Goal: Information Seeking & Learning: Learn about a topic

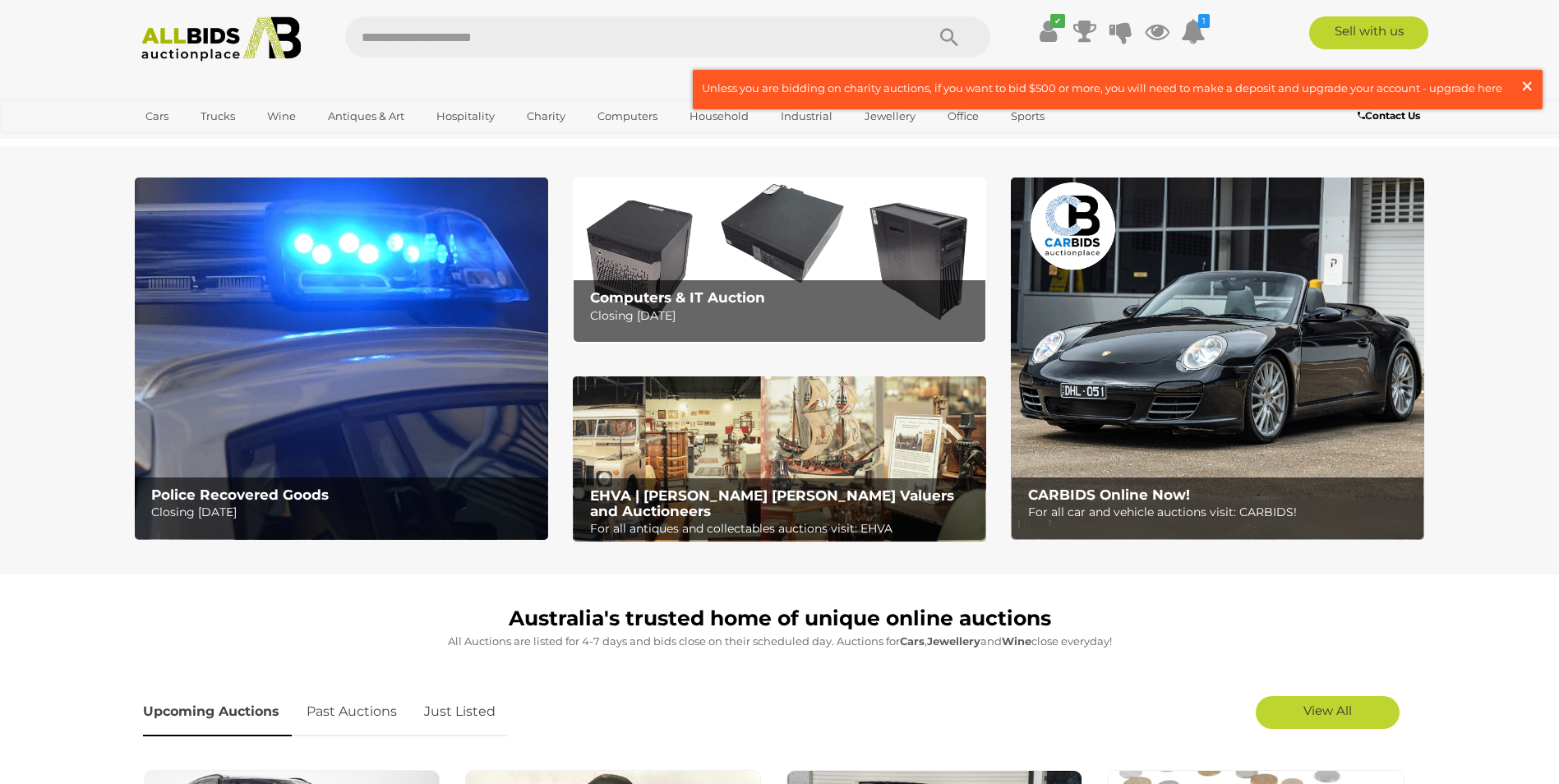
click at [1533, 82] on span "×" at bounding box center [1528, 86] width 15 height 32
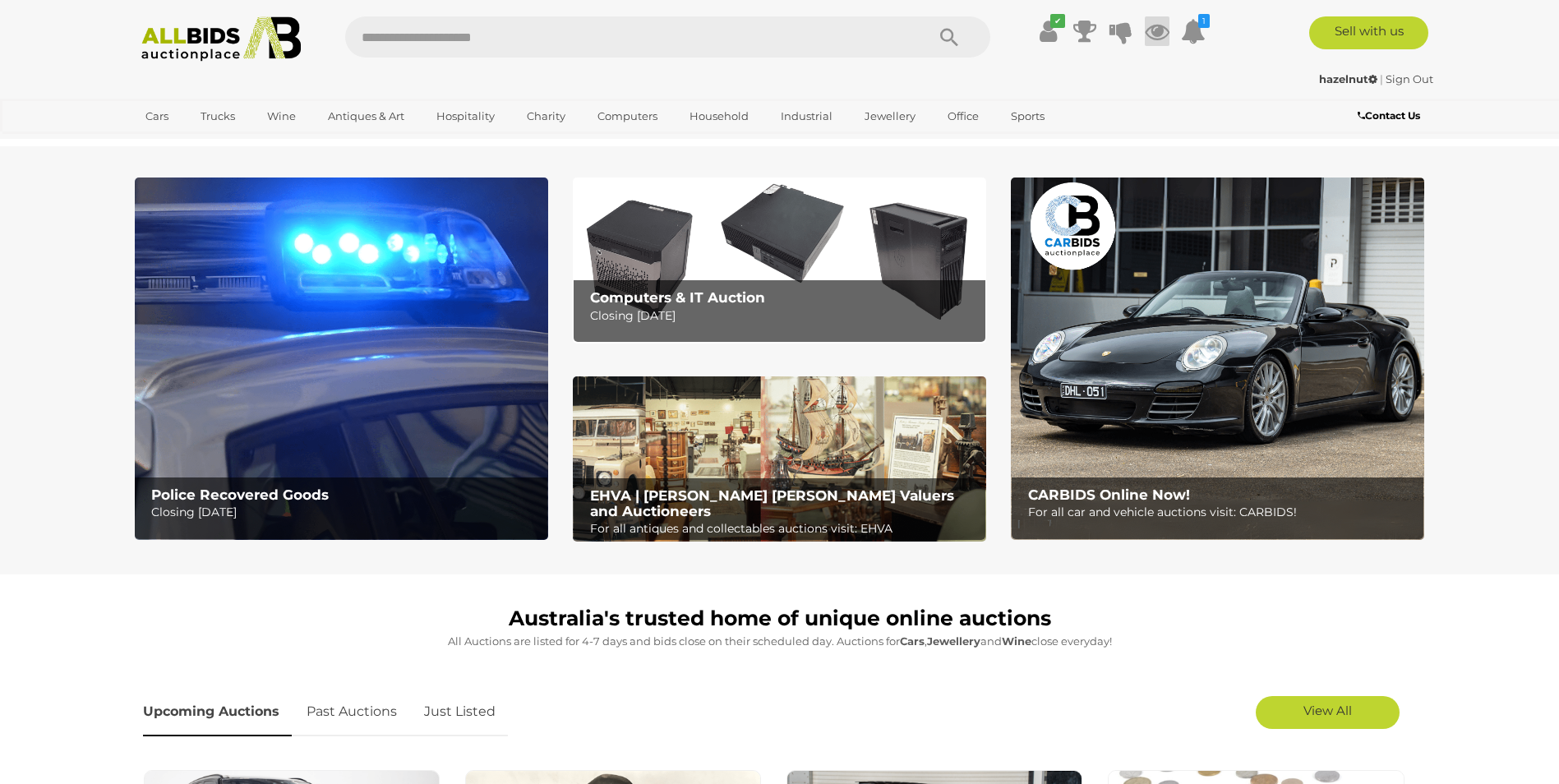
click at [1165, 30] on icon at bounding box center [1157, 31] width 25 height 30
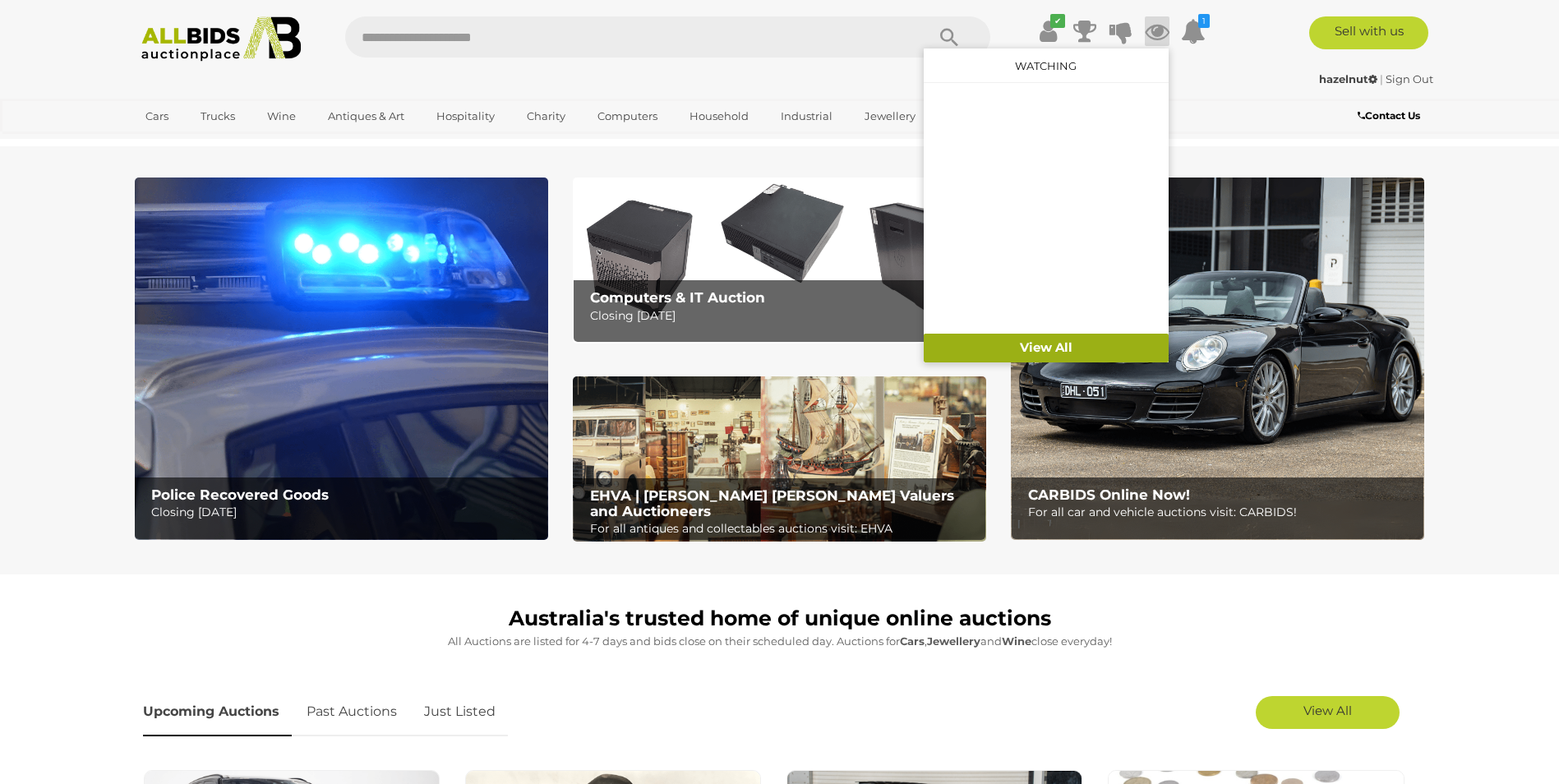
click at [1126, 341] on link "View All" at bounding box center [1045, 347] width 245 height 29
click at [1357, 712] on link "View All" at bounding box center [1328, 713] width 144 height 33
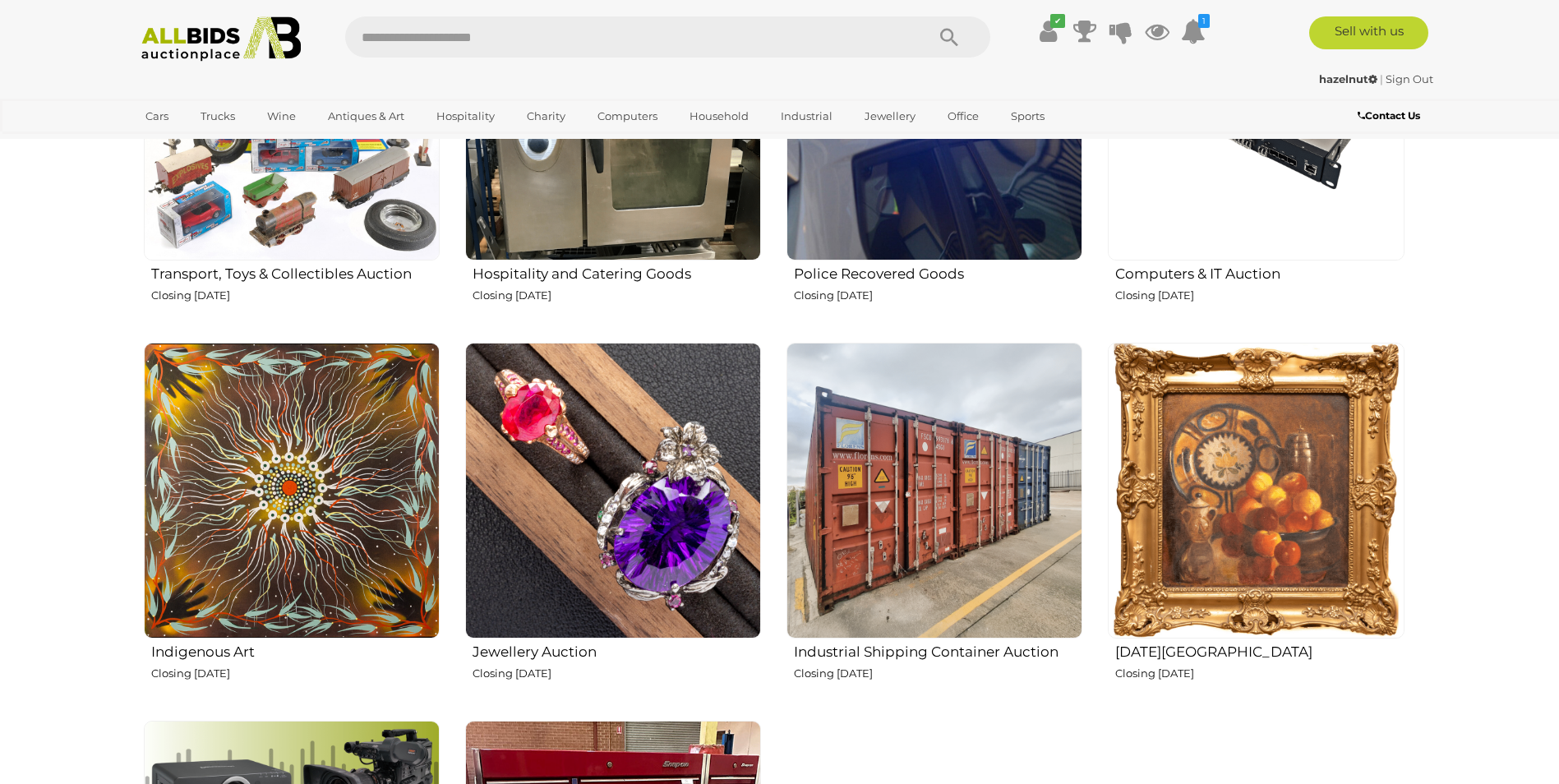
scroll to position [1972, 0]
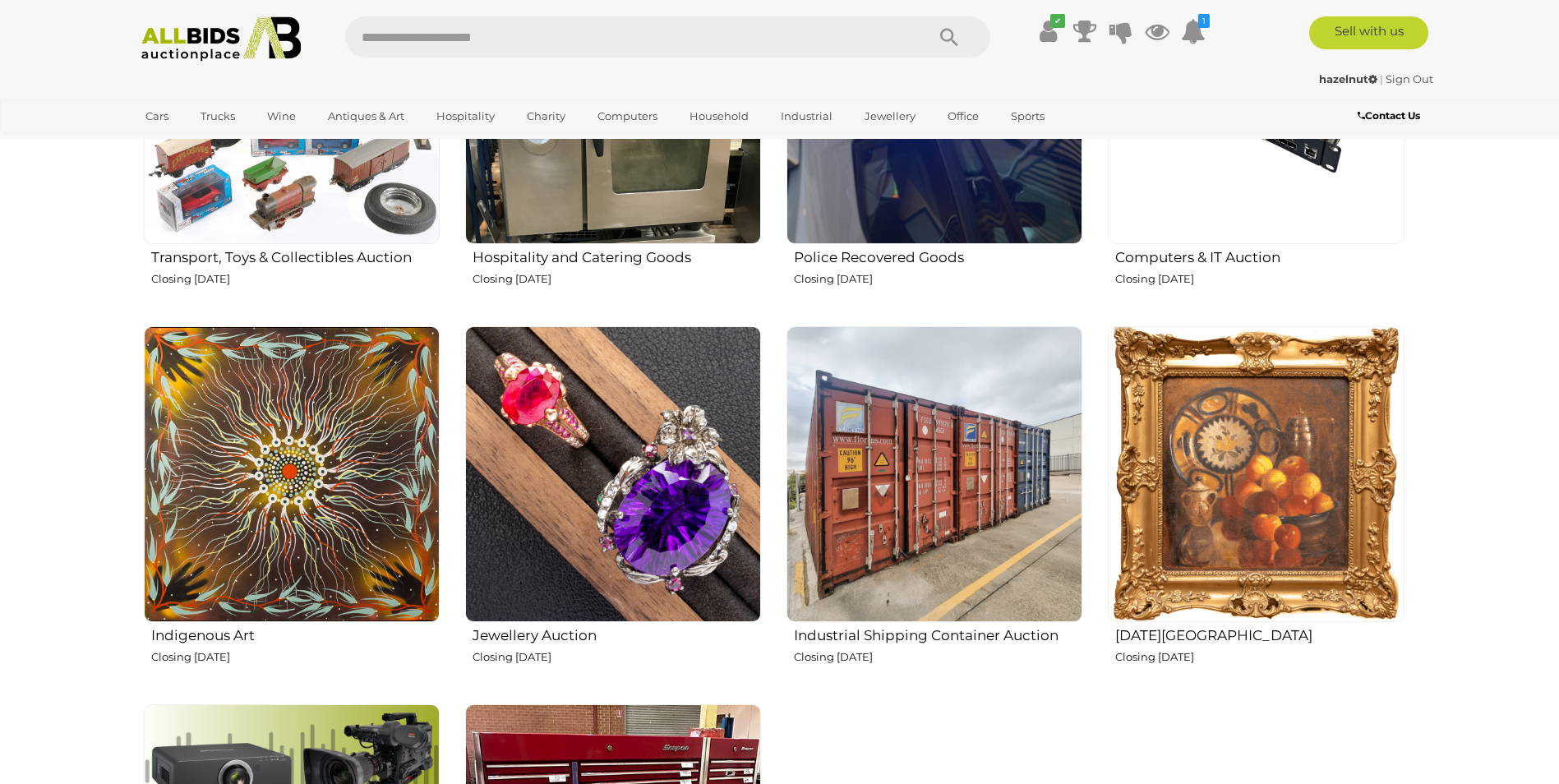
click at [562, 477] on img at bounding box center [613, 474] width 296 height 296
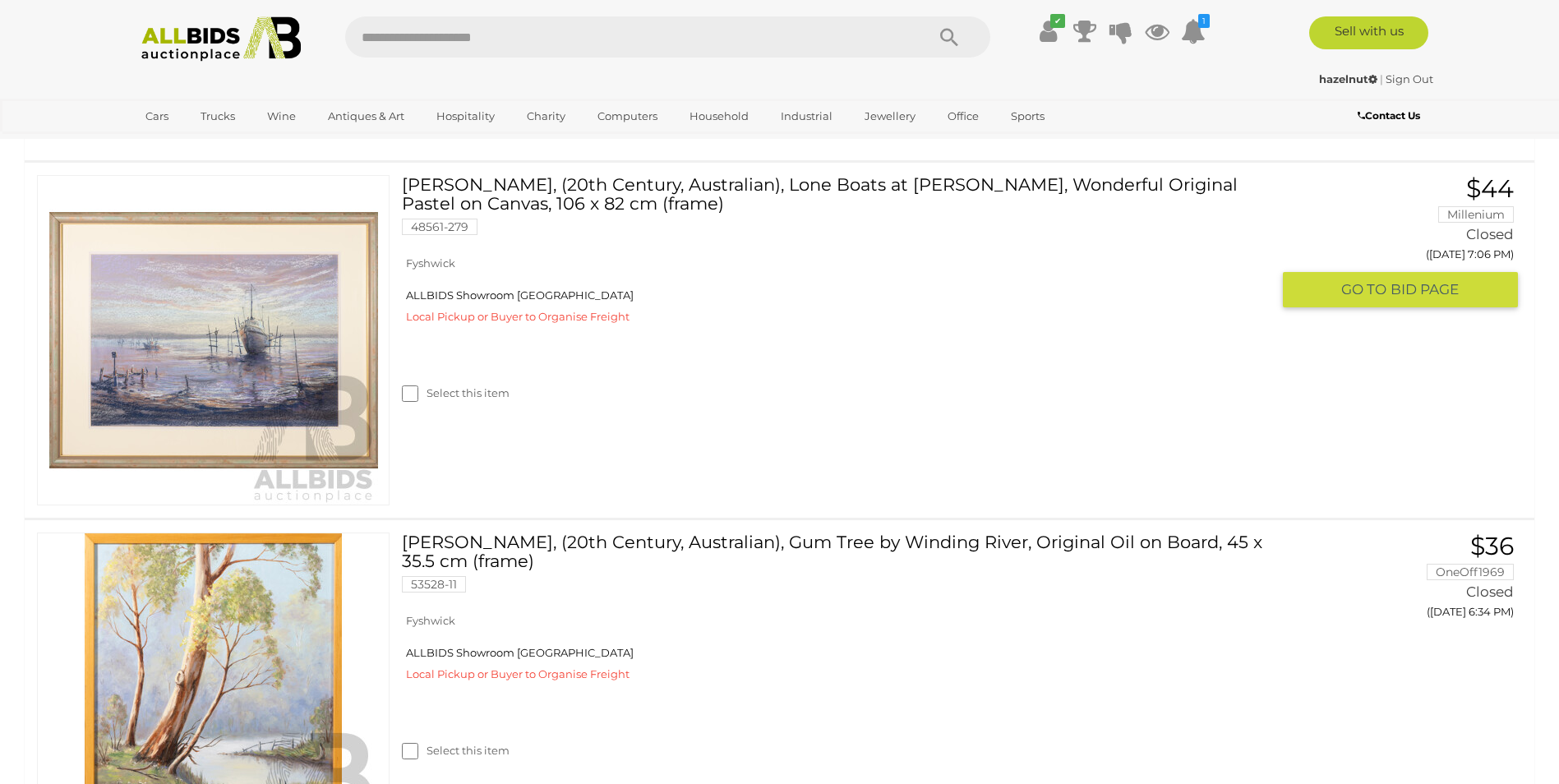
scroll to position [329, 0]
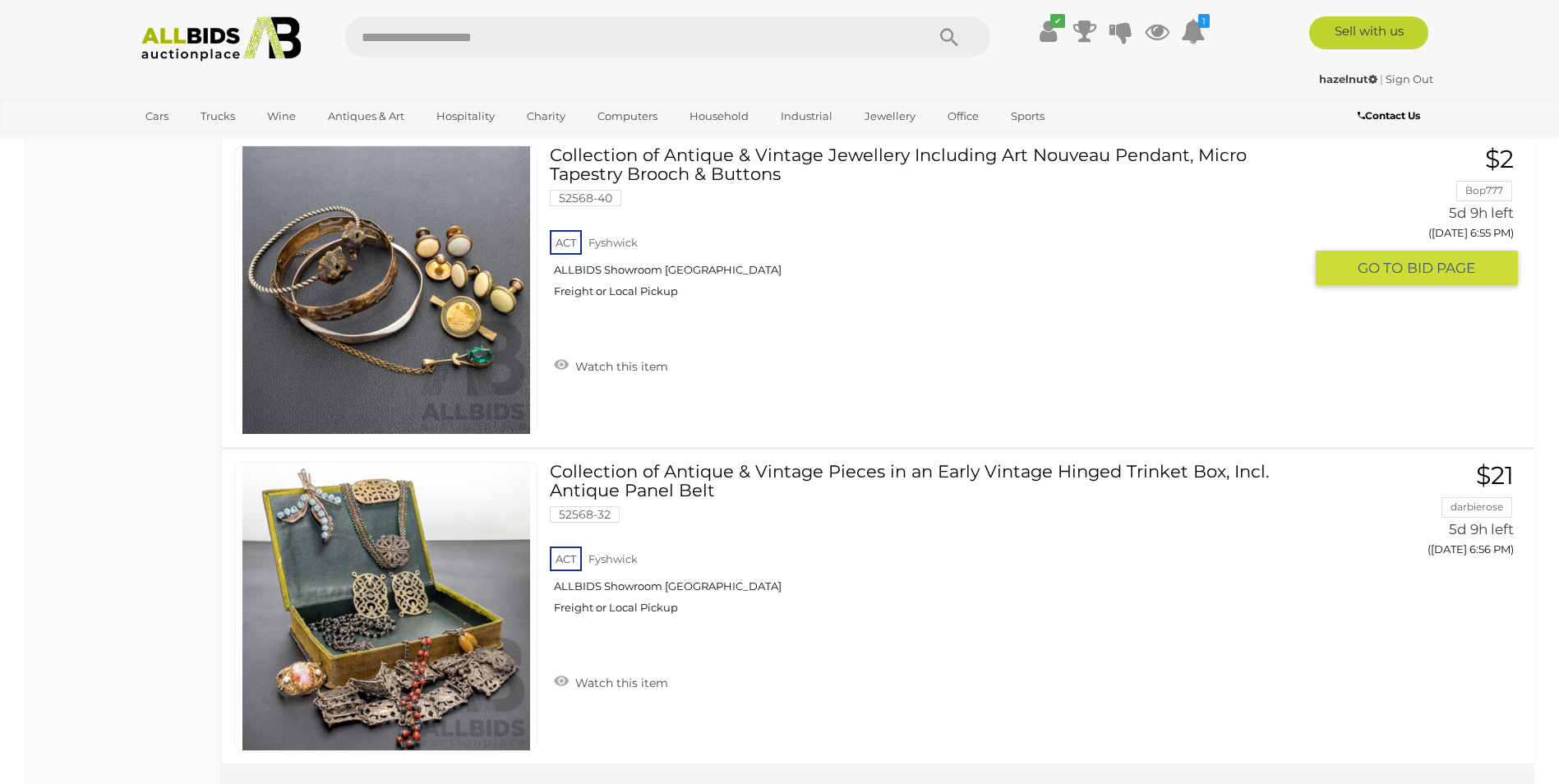
scroll to position [7479, 0]
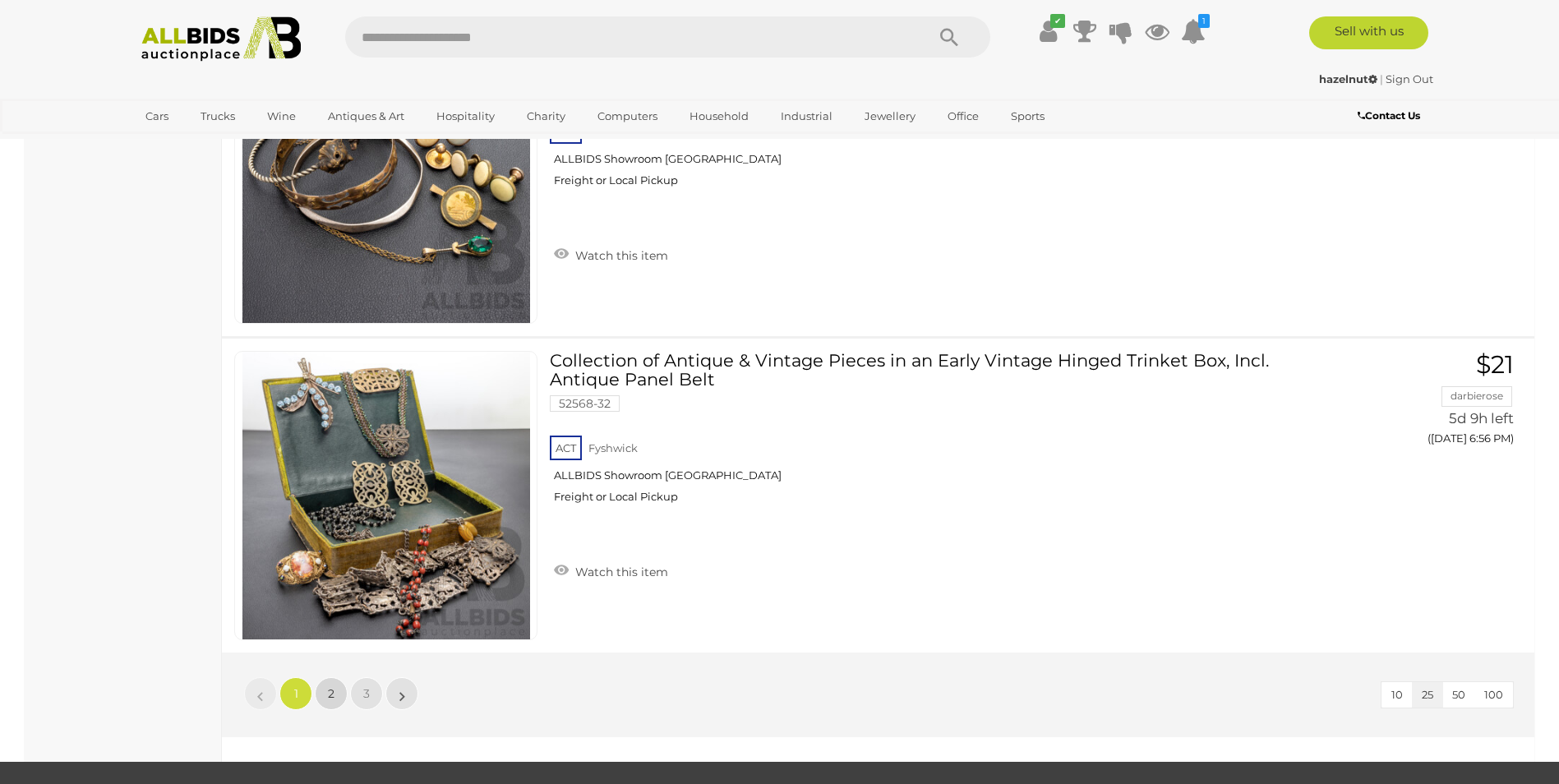
click at [331, 690] on span "2" at bounding box center [331, 694] width 6 height 15
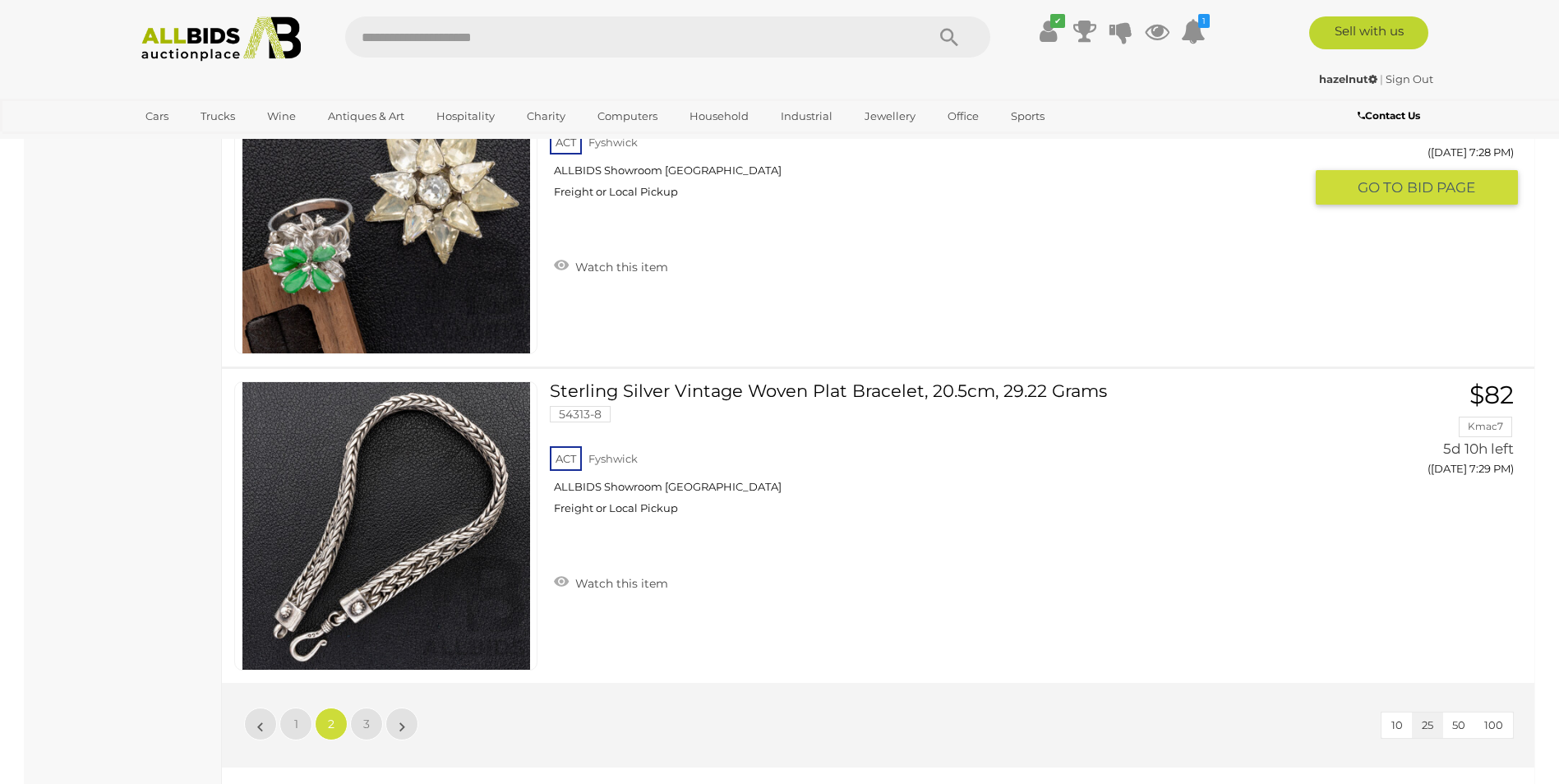
scroll to position [7453, 0]
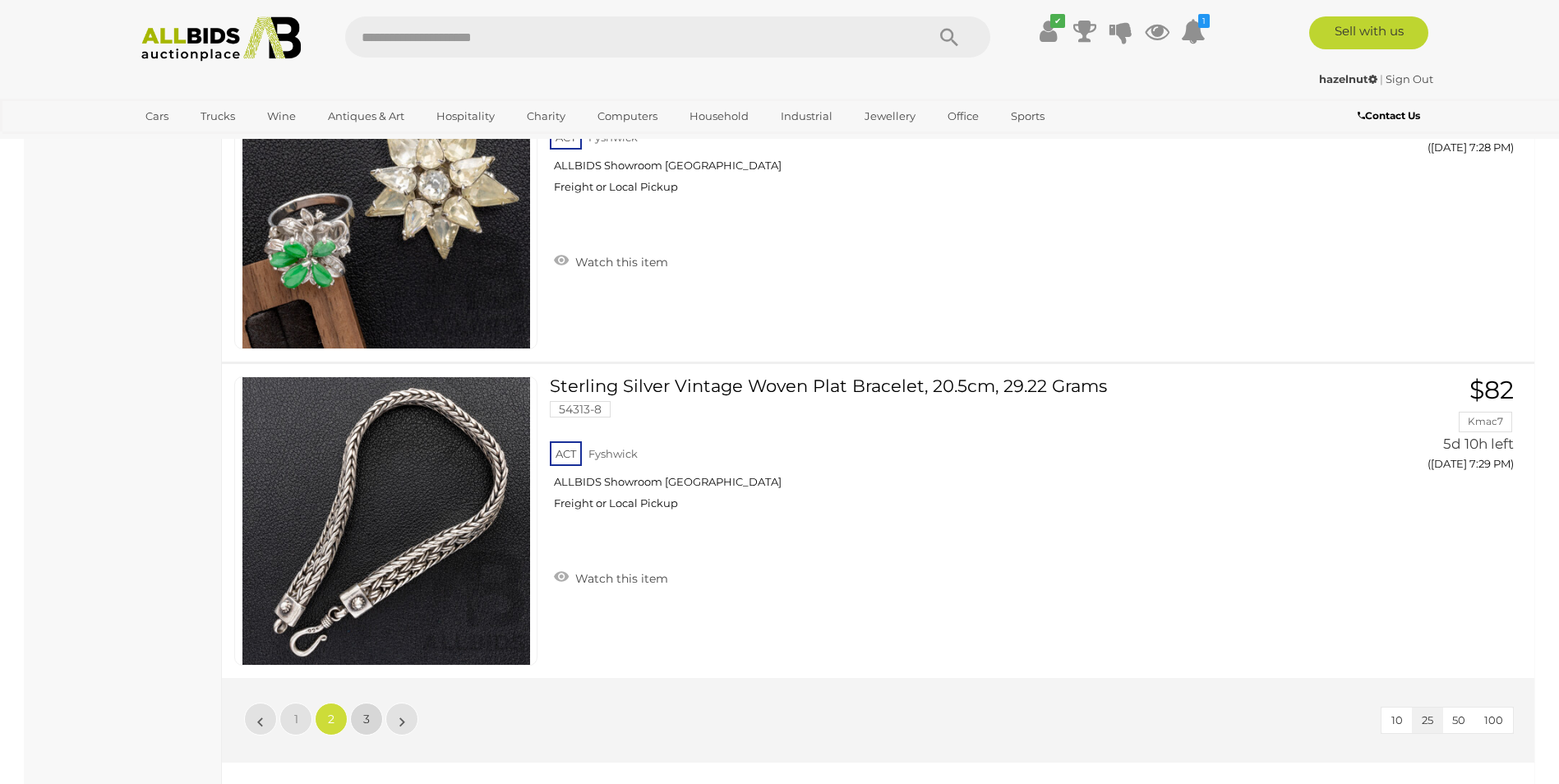
click at [364, 717] on span "3" at bounding box center [366, 719] width 6 height 15
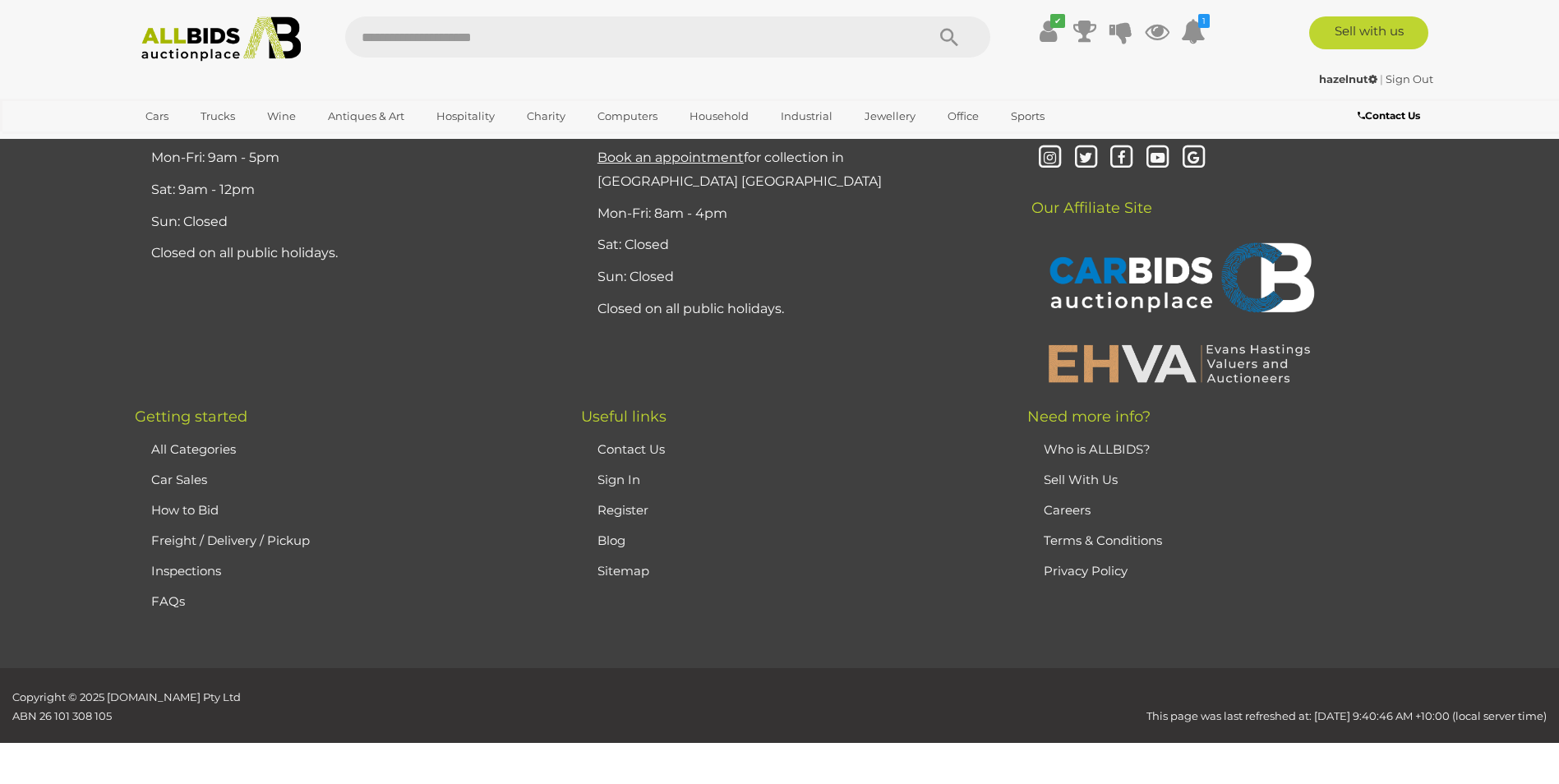
scroll to position [56, 0]
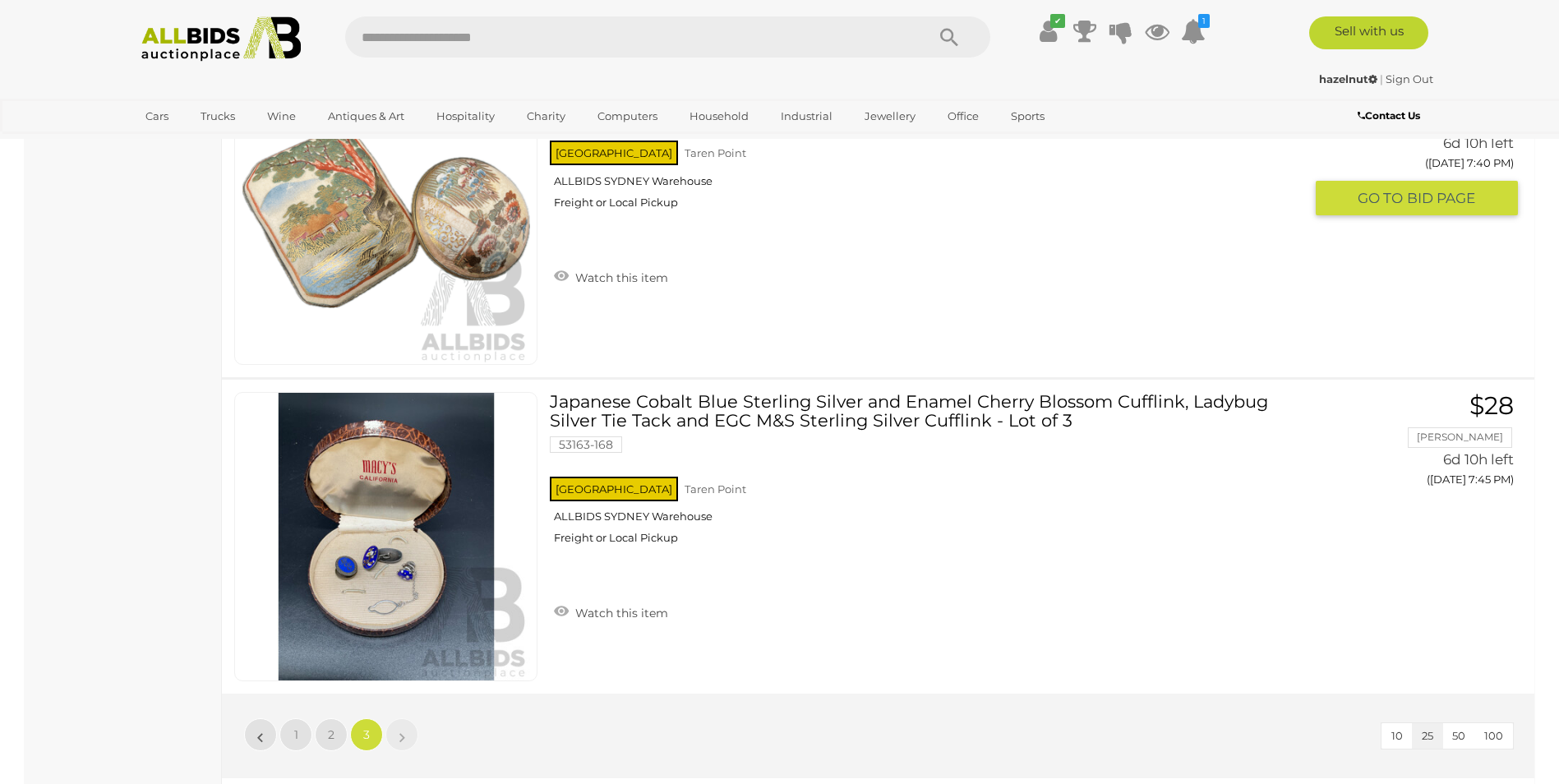
scroll to position [7453, 0]
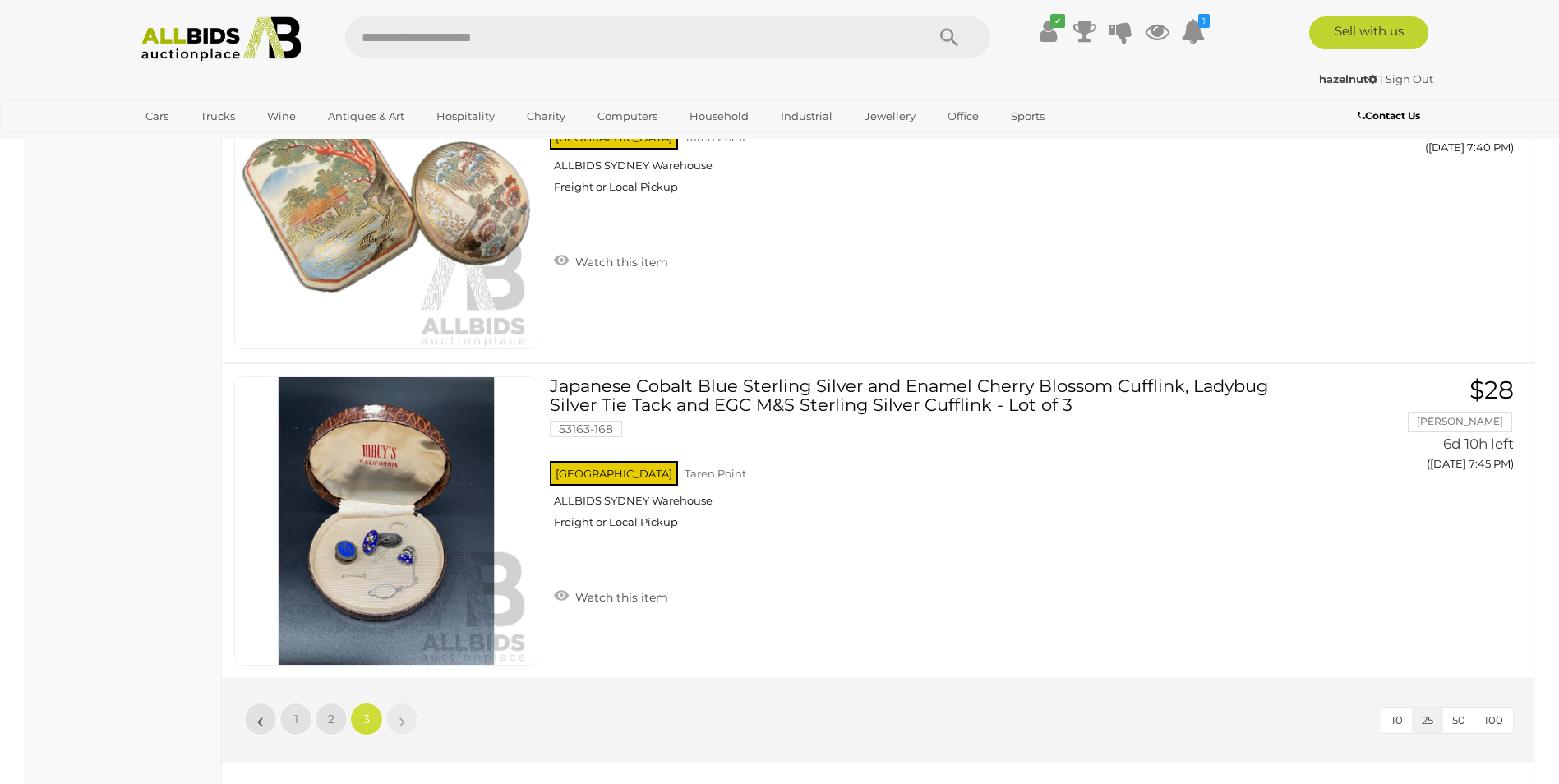
scroll to position [56, 0]
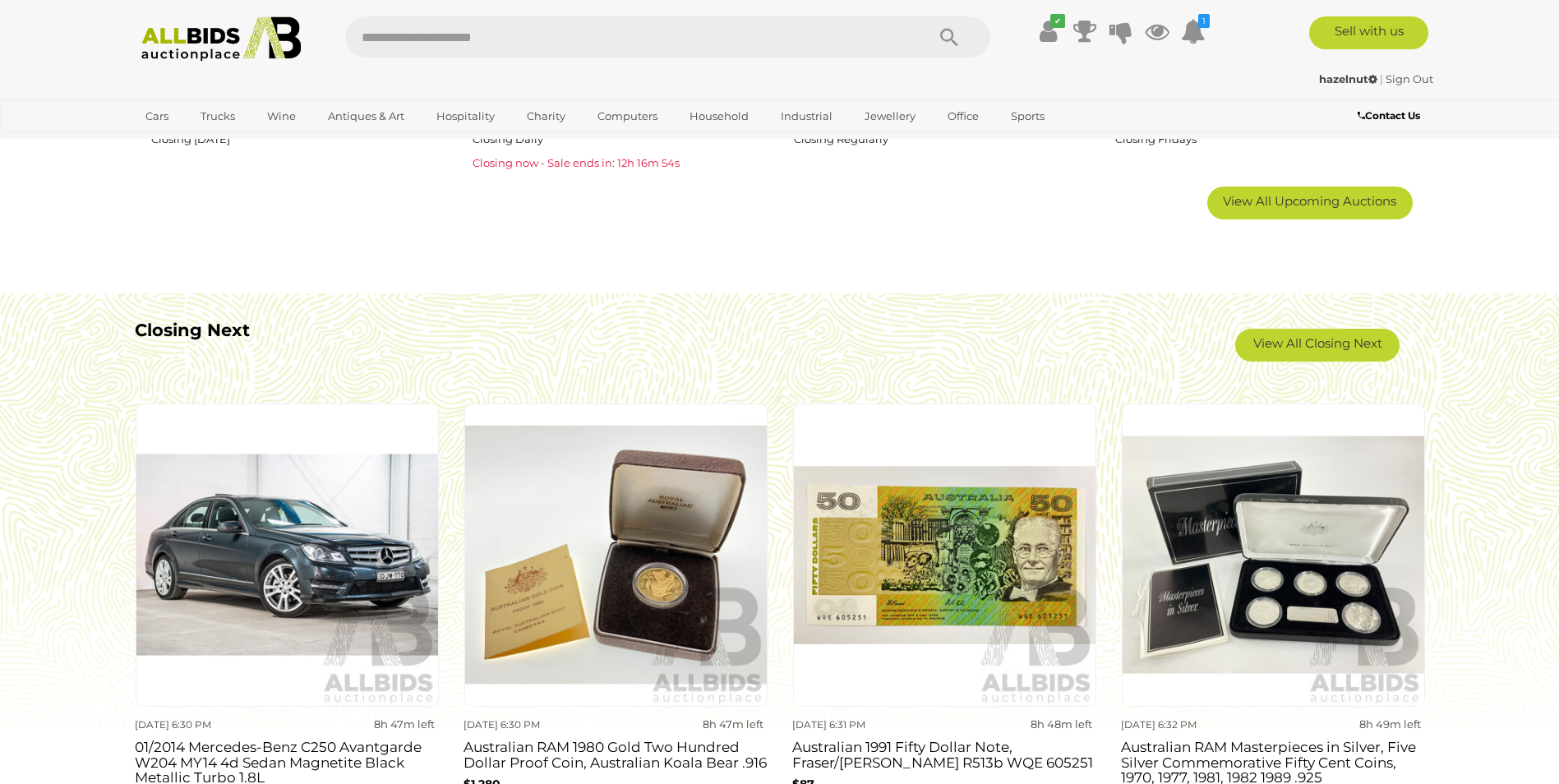
scroll to position [1233, 0]
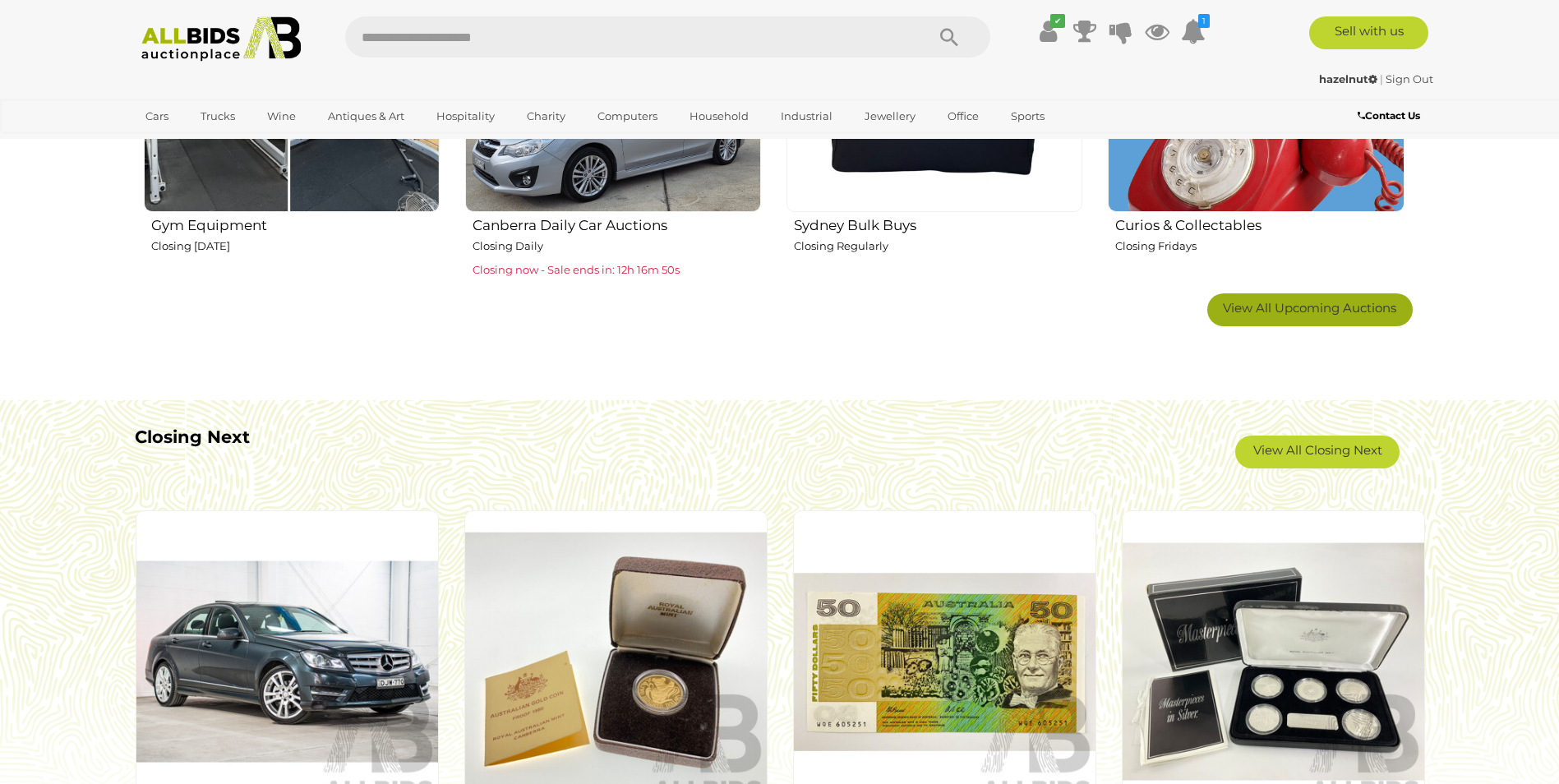
click at [1287, 306] on span "View All Upcoming Auctions" at bounding box center [1310, 308] width 174 height 16
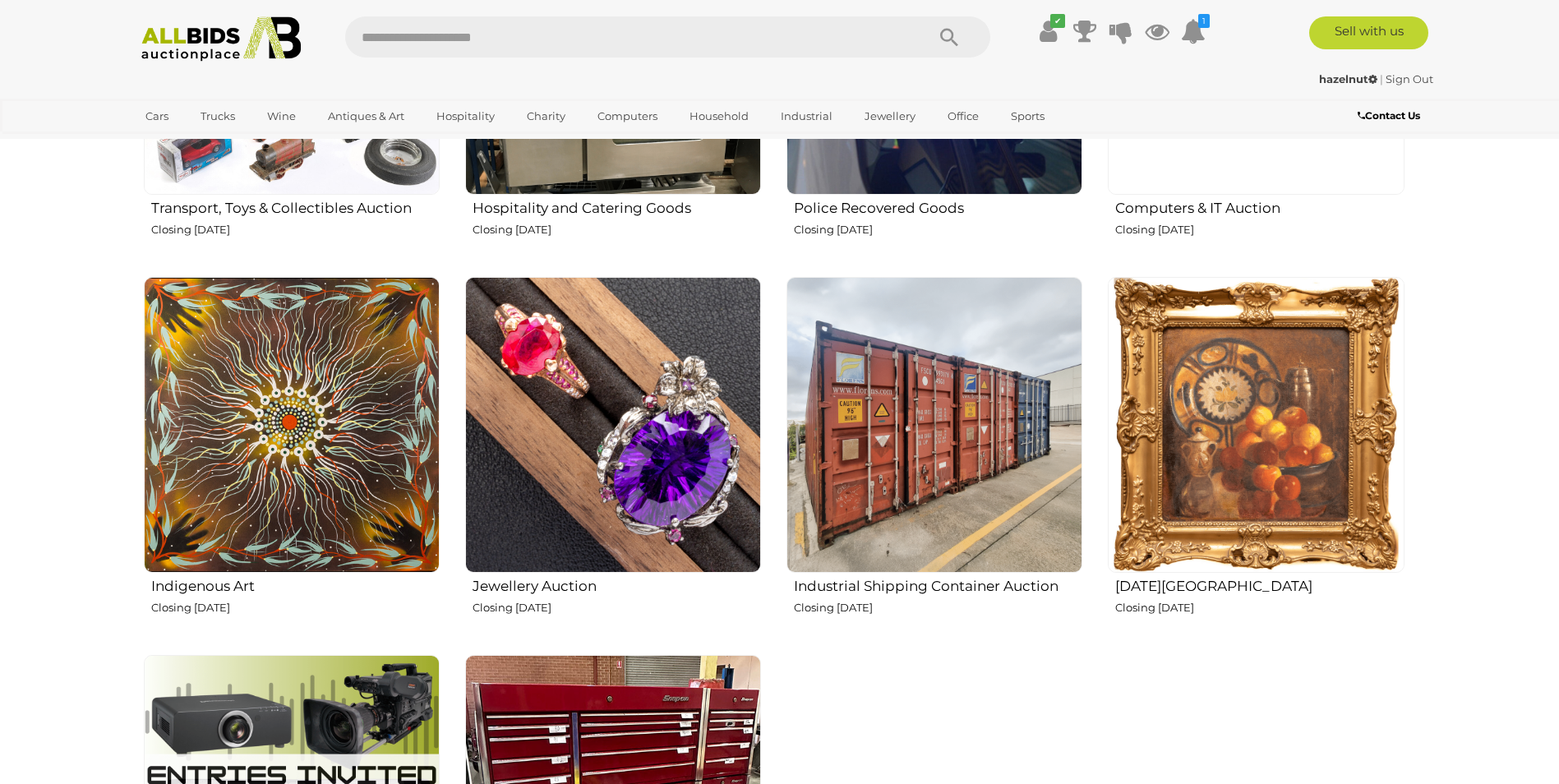
scroll to position [2055, 0]
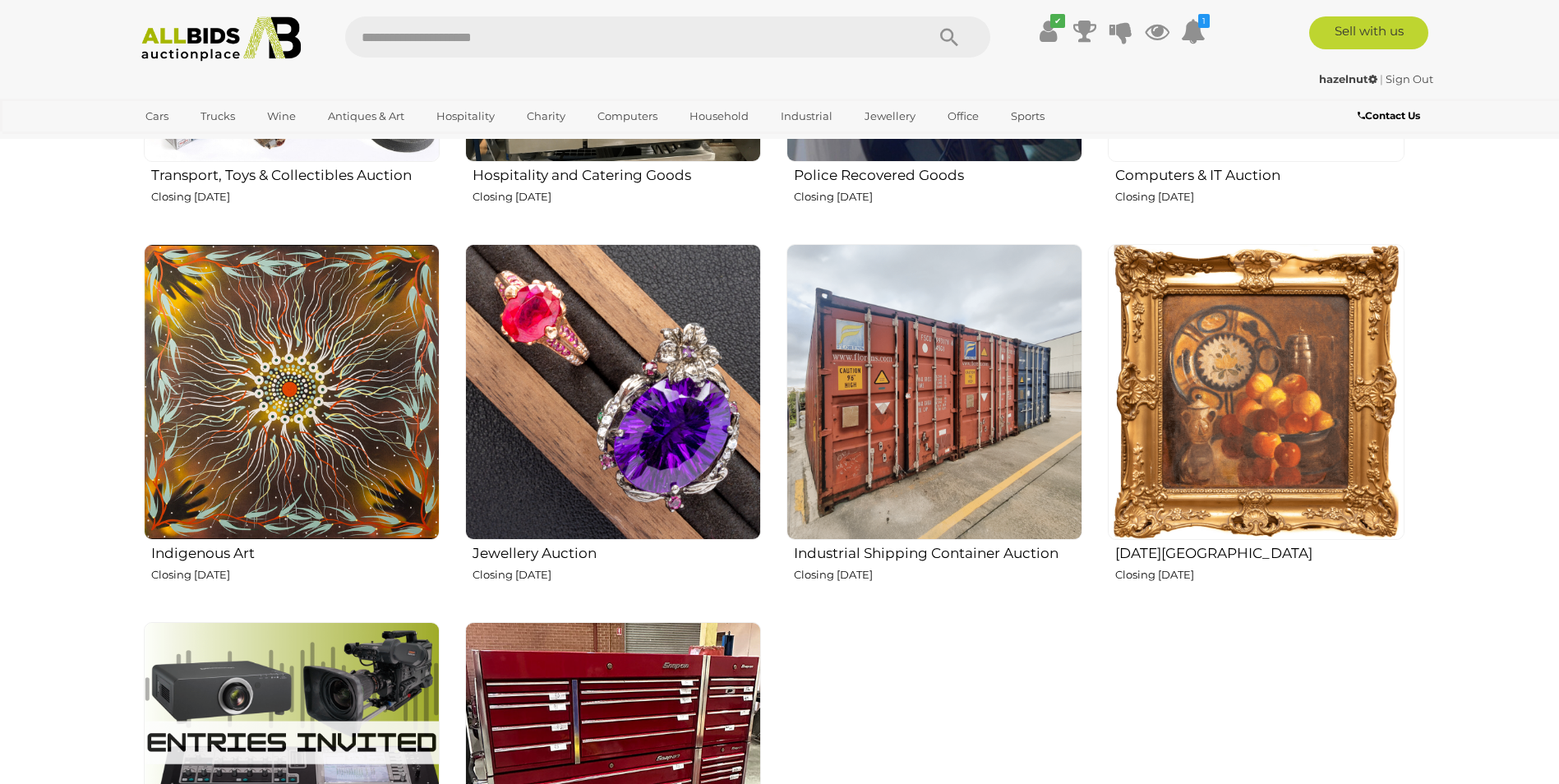
click at [1247, 369] on img at bounding box center [1256, 392] width 296 height 296
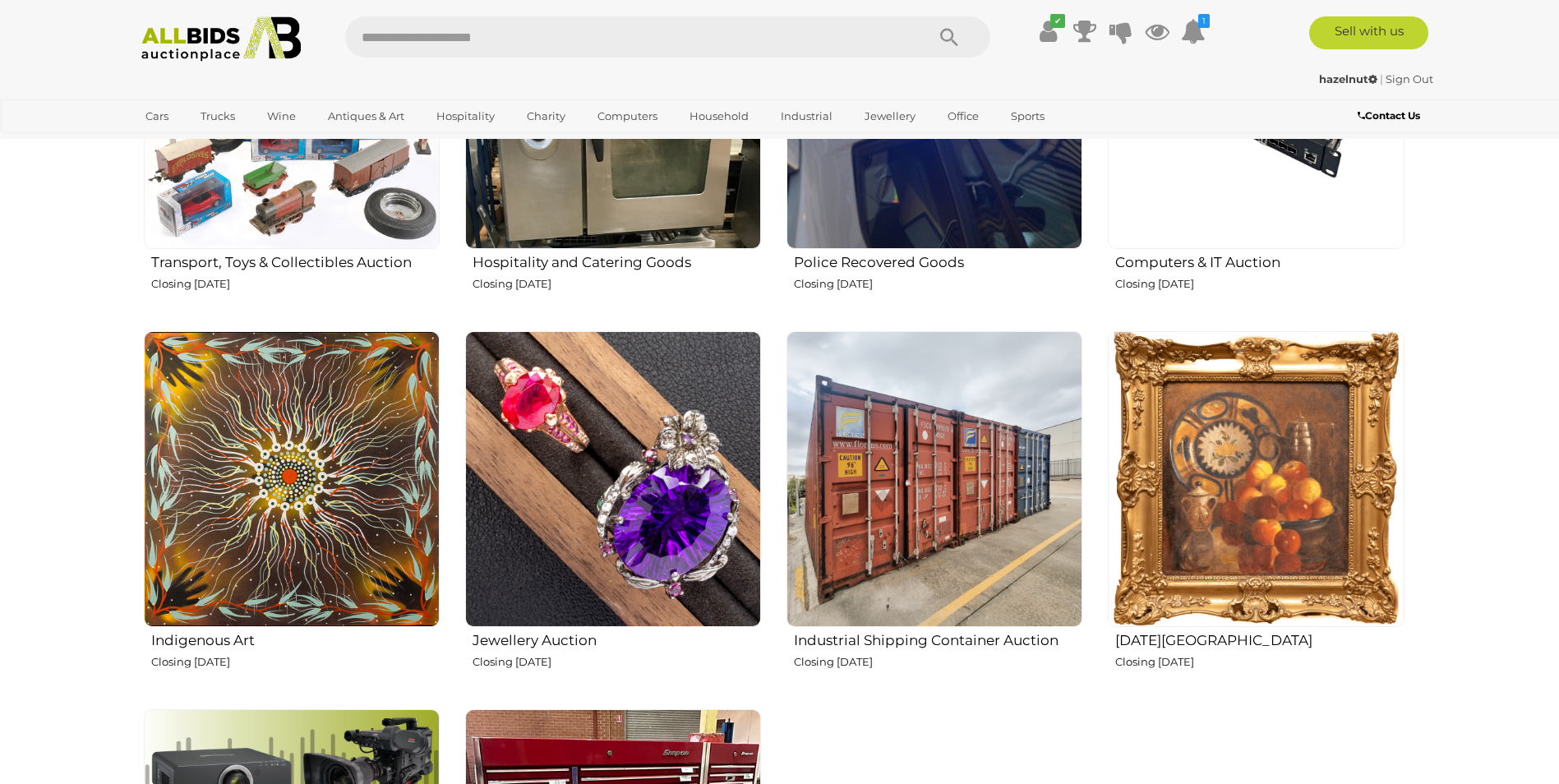
scroll to position [1972, 0]
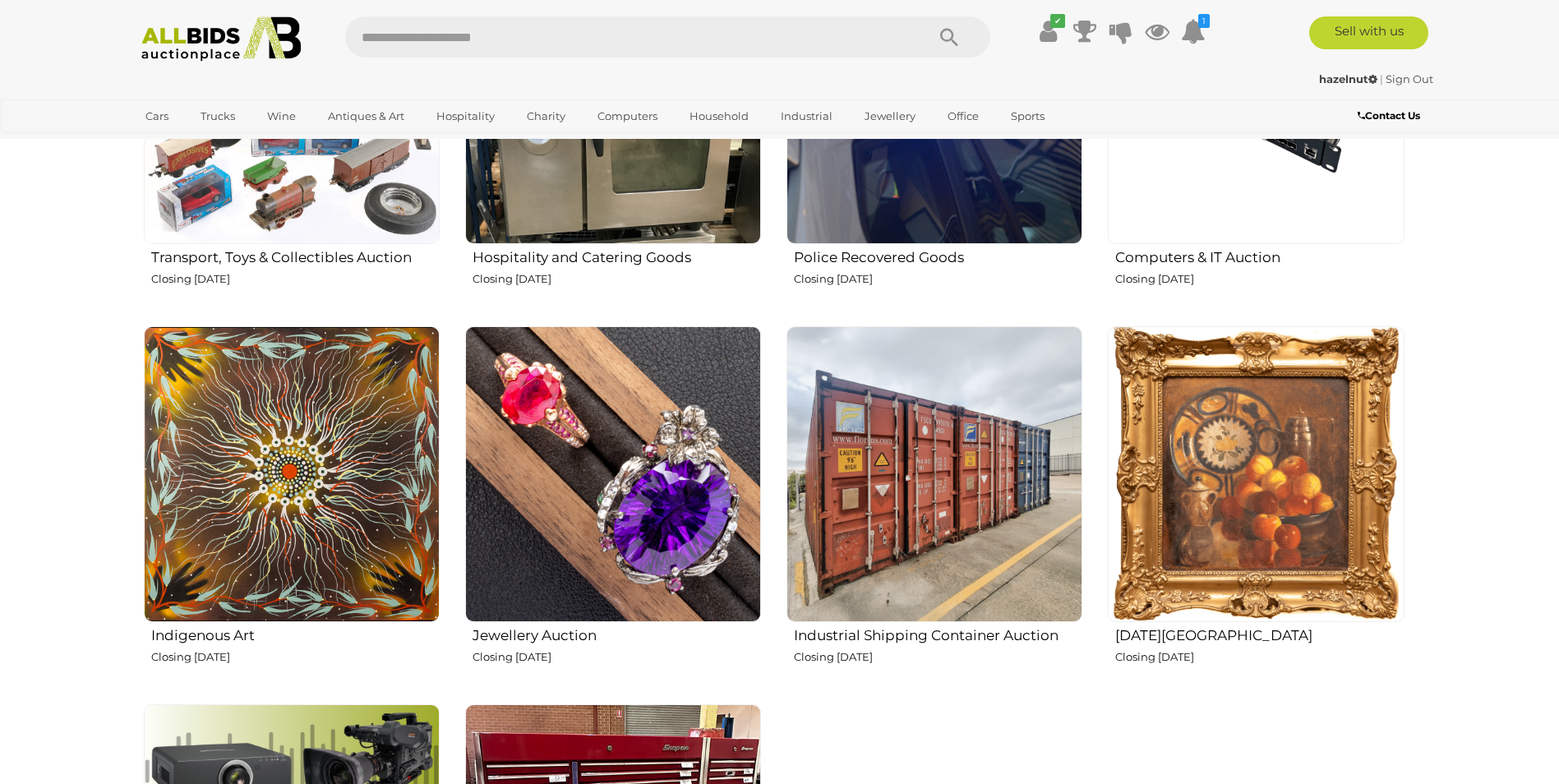
click at [589, 470] on img at bounding box center [613, 474] width 296 height 296
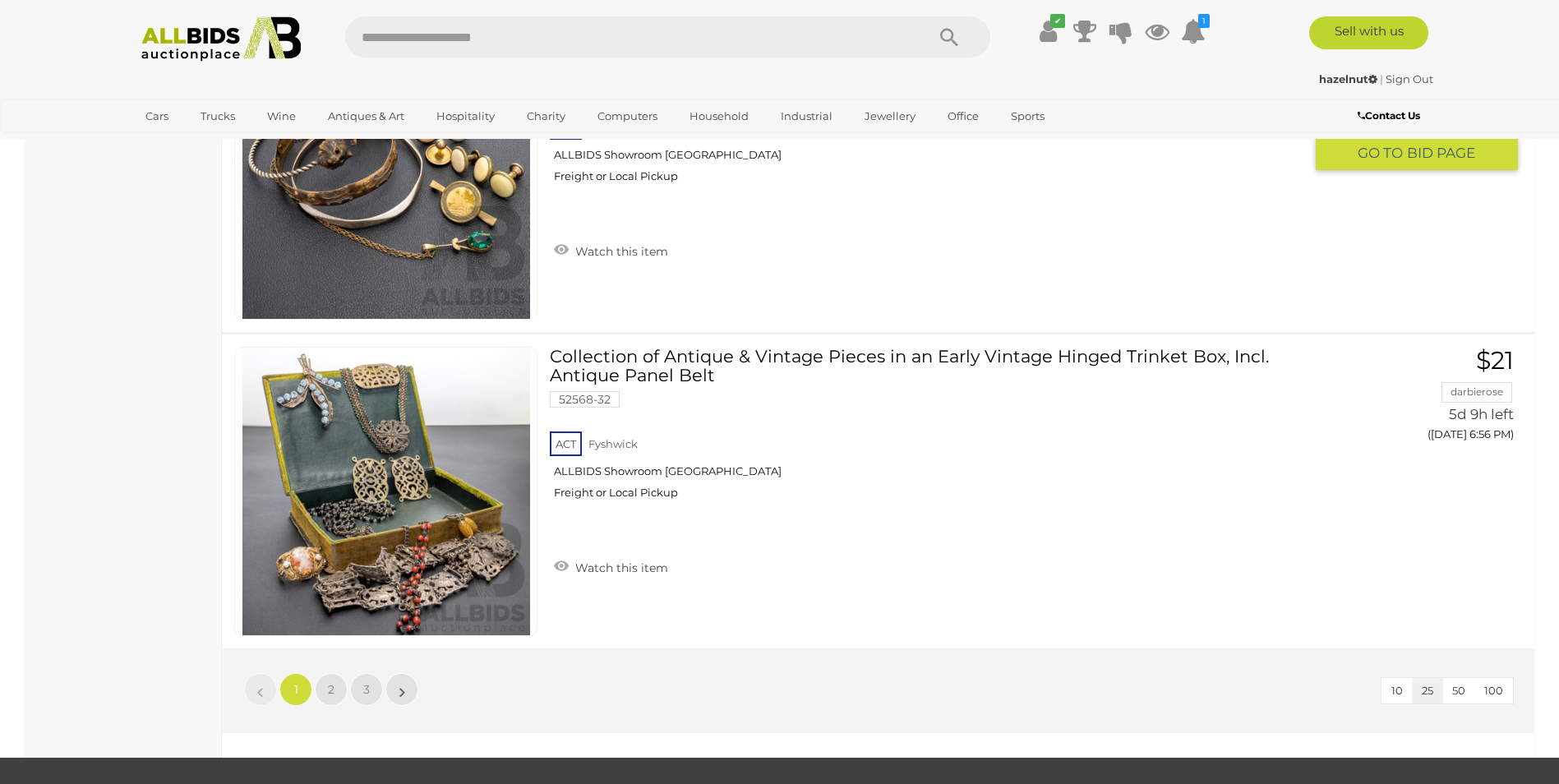
scroll to position [7560, 0]
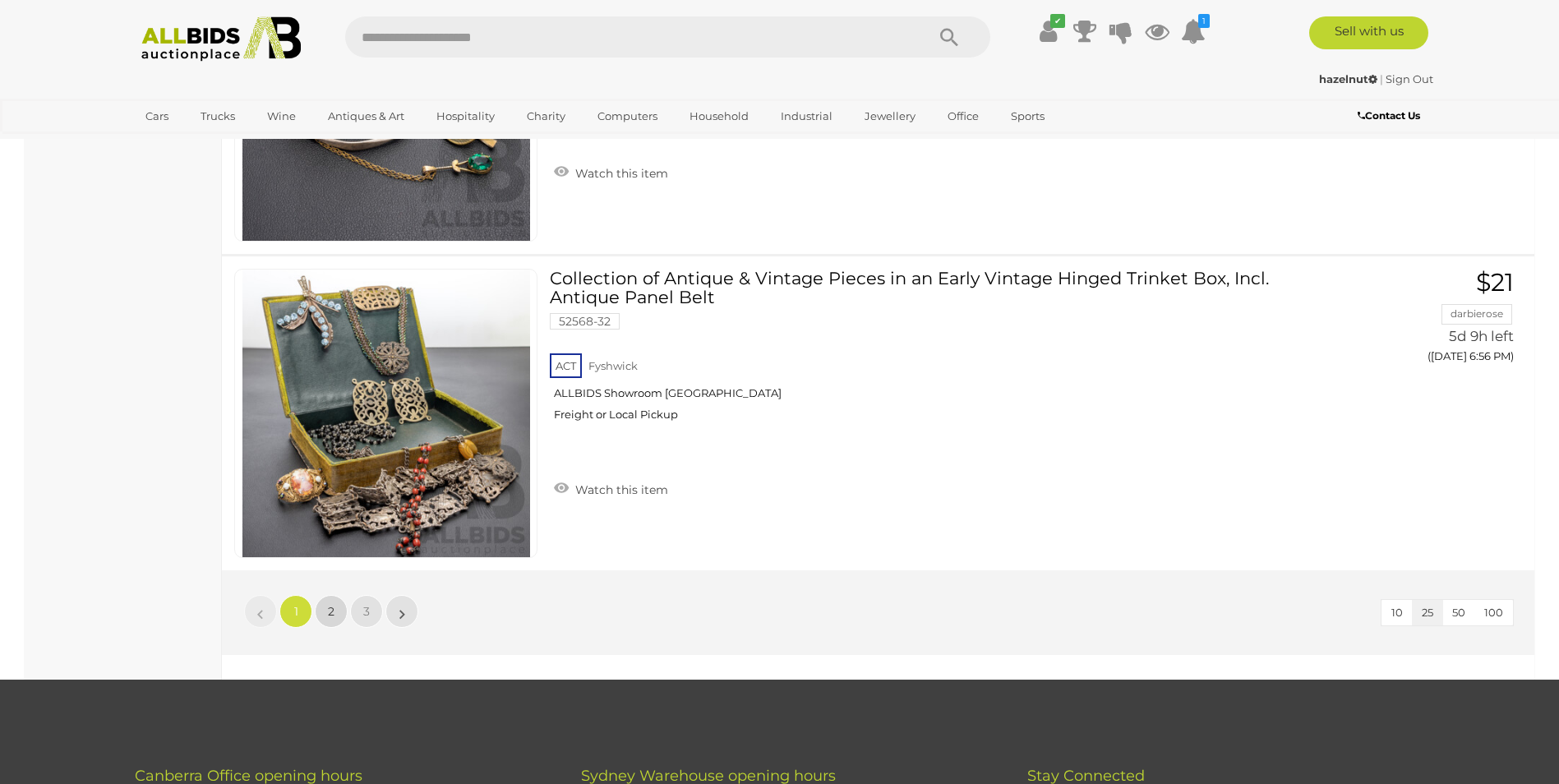
click at [332, 612] on span "2" at bounding box center [331, 611] width 6 height 15
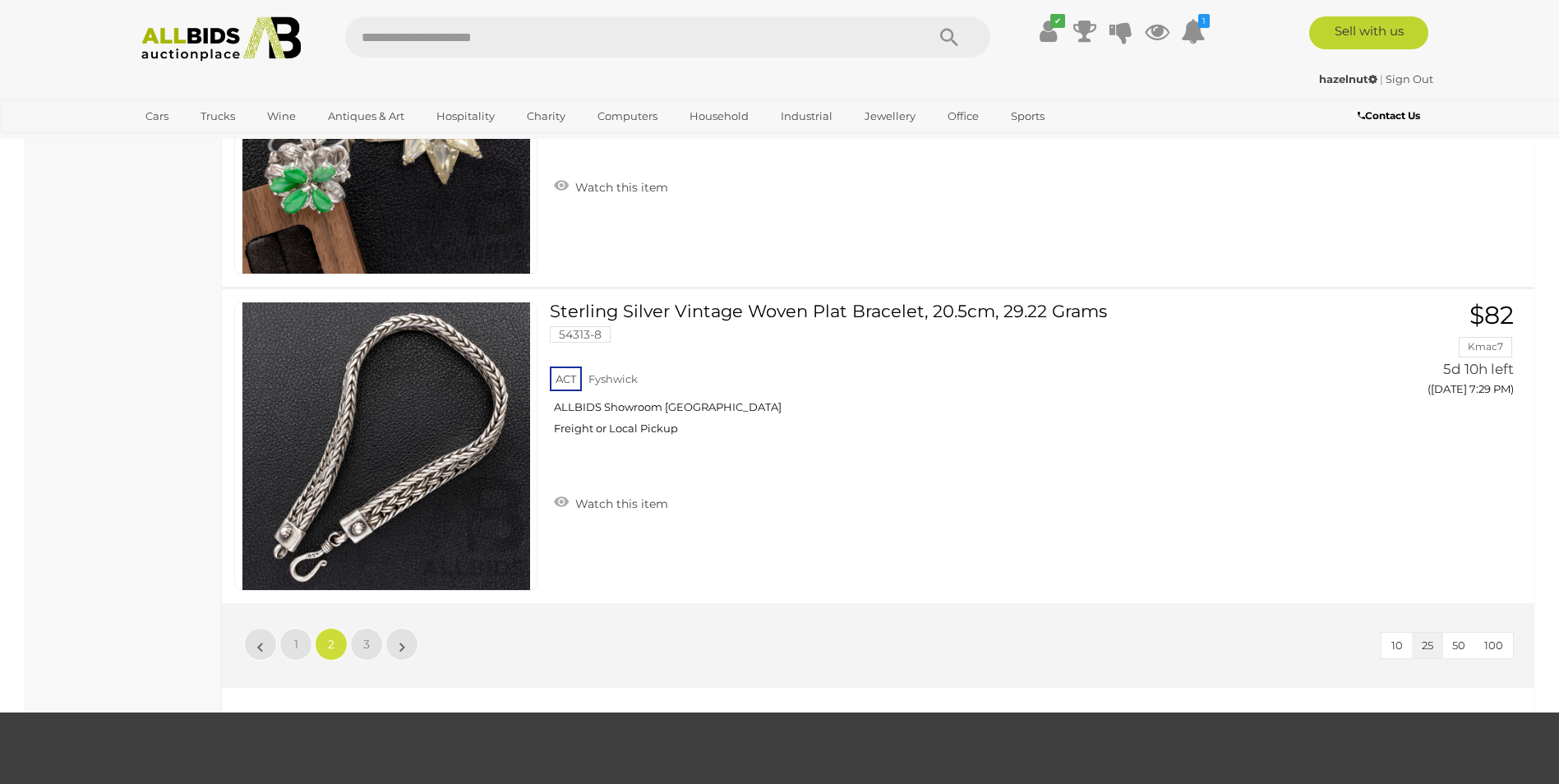
scroll to position [7560, 0]
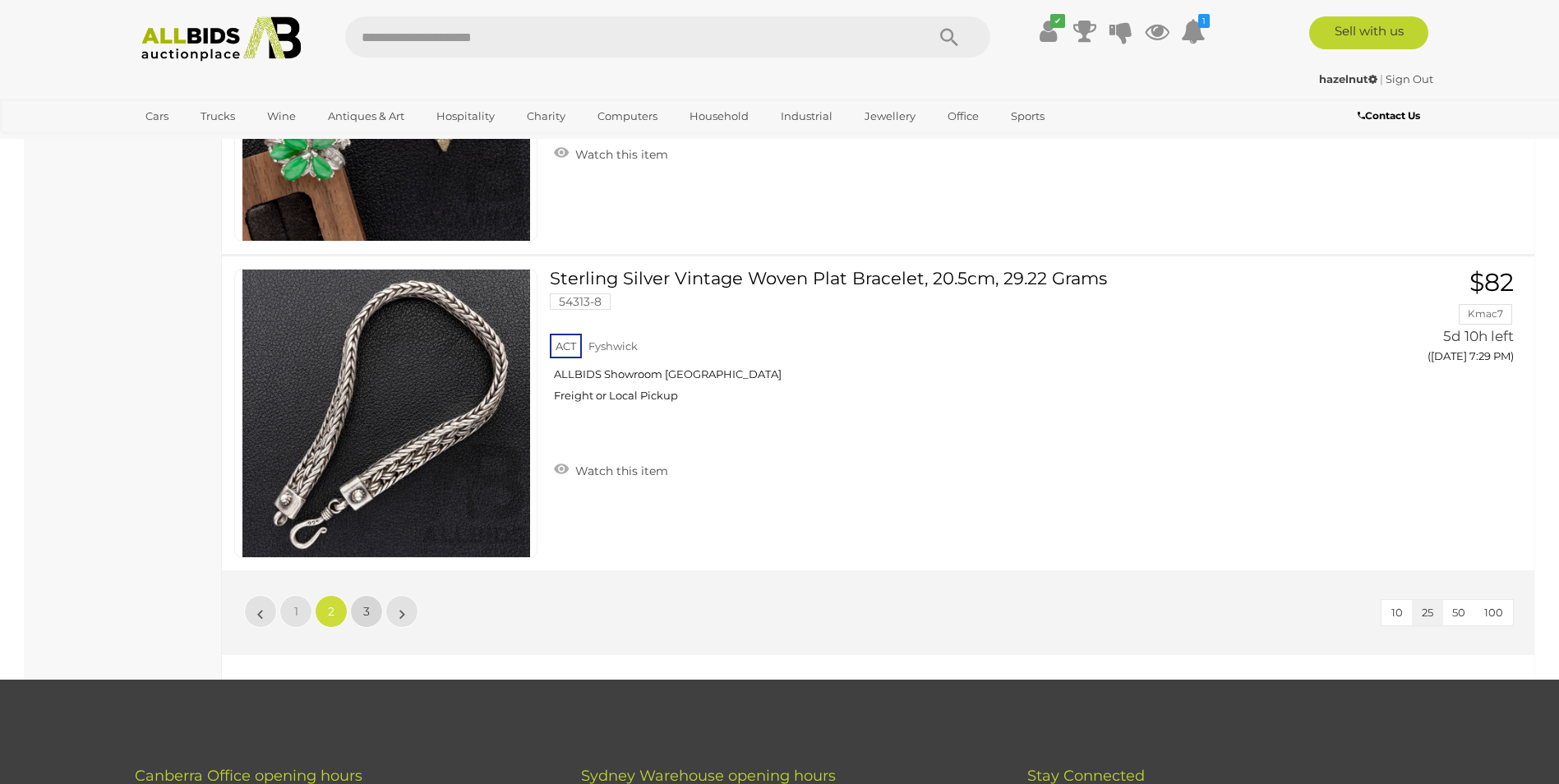
click at [369, 607] on span "3" at bounding box center [366, 611] width 6 height 15
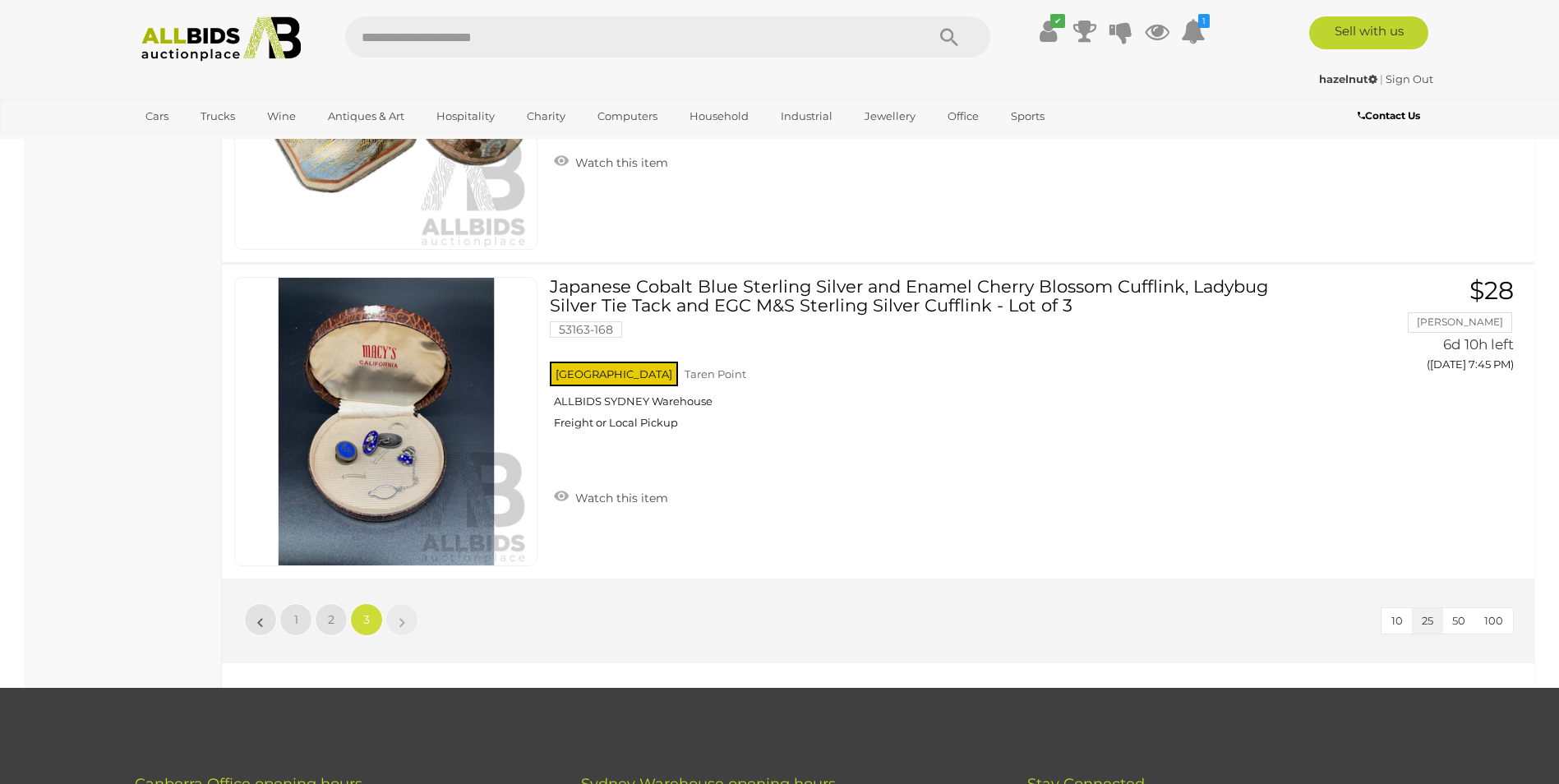
scroll to position [7617, 0]
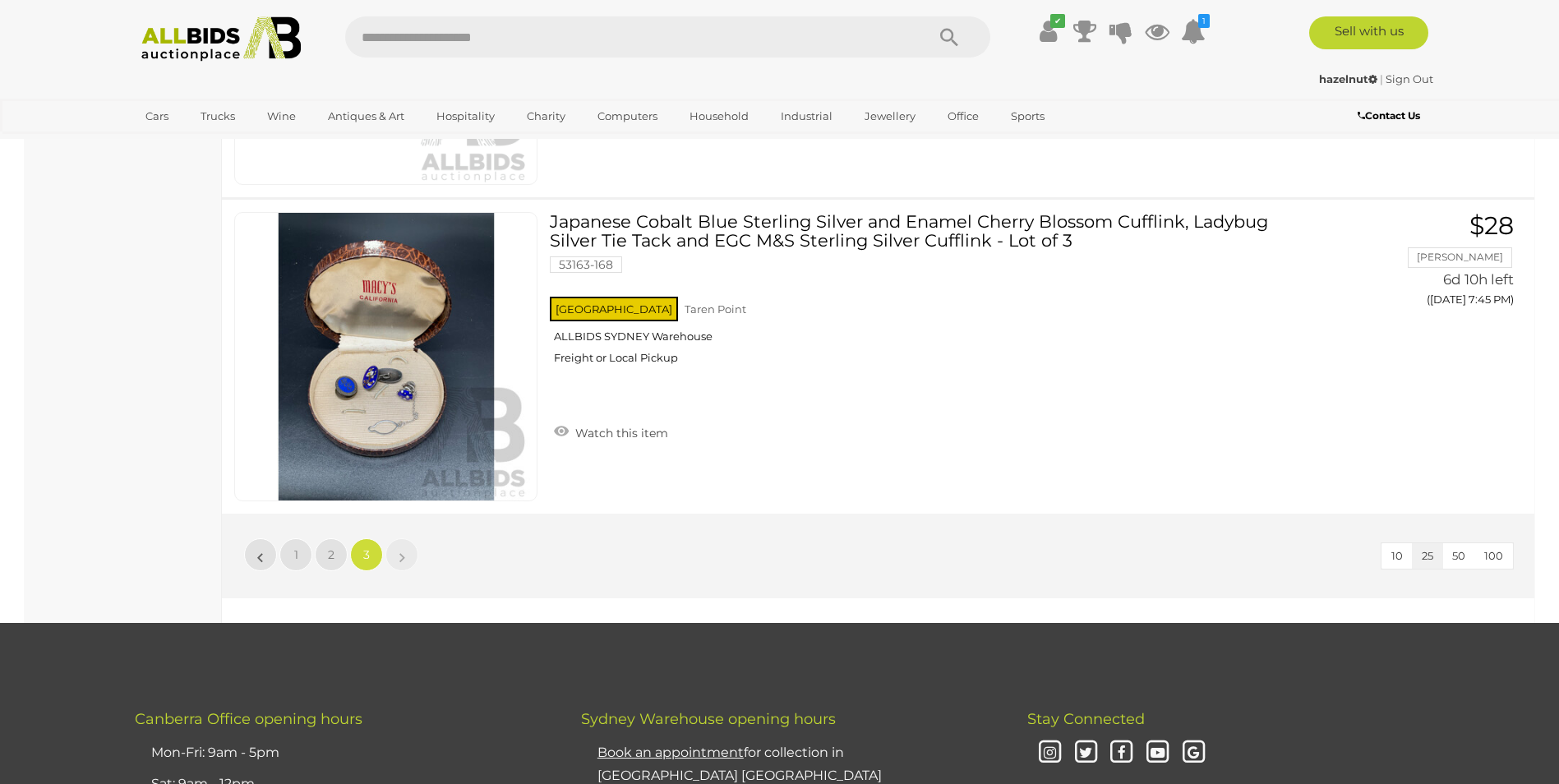
scroll to position [56, 0]
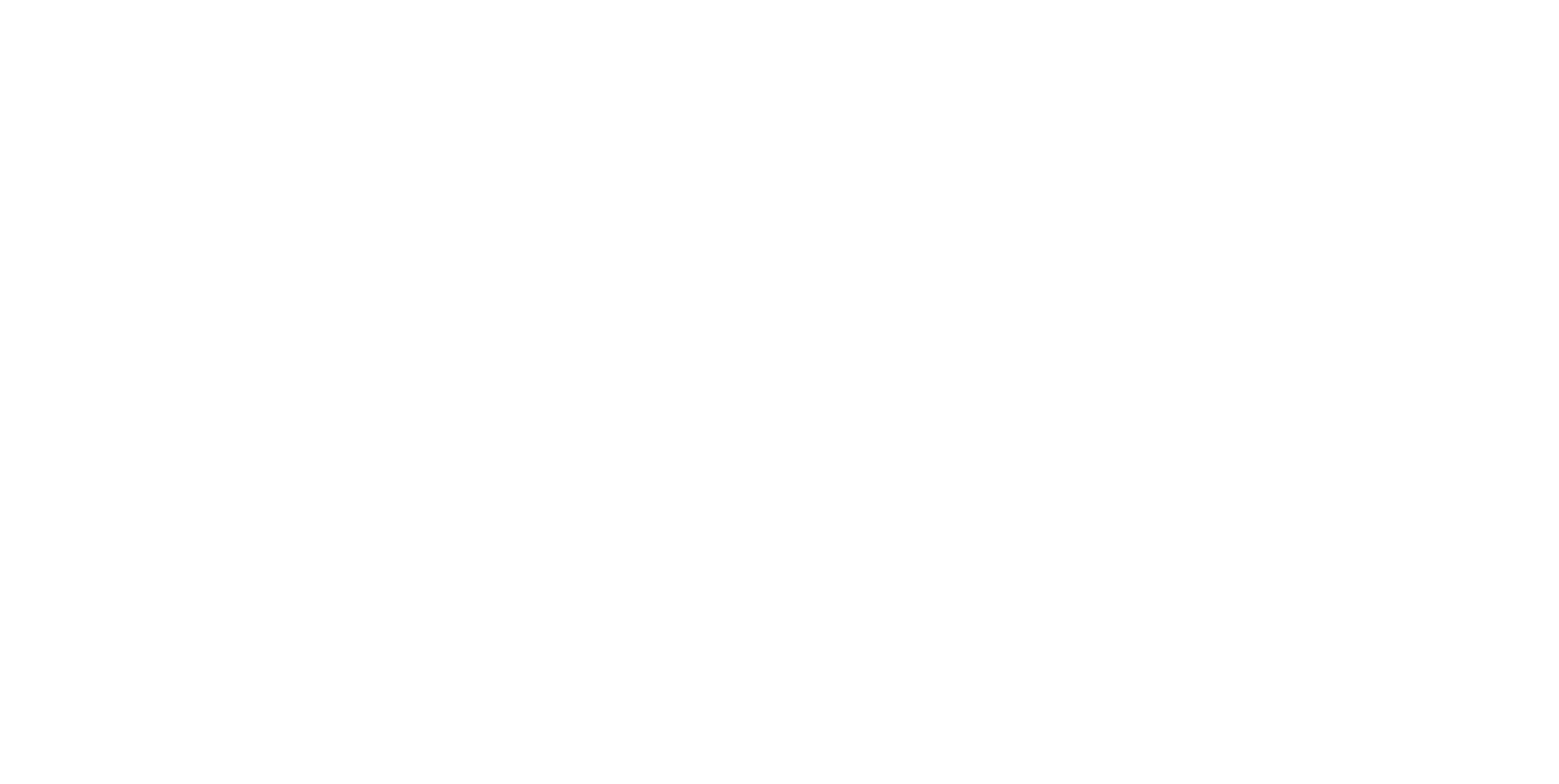
scroll to position [2413, 0]
